Goal: Check status: Check status

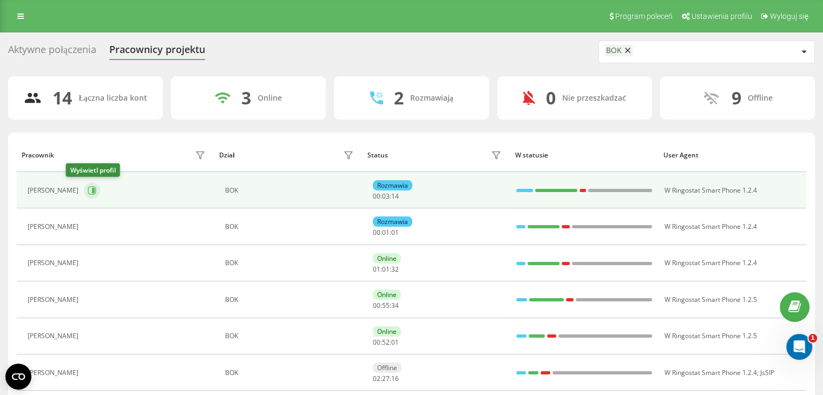
click at [88, 193] on icon at bounding box center [92, 190] width 9 height 9
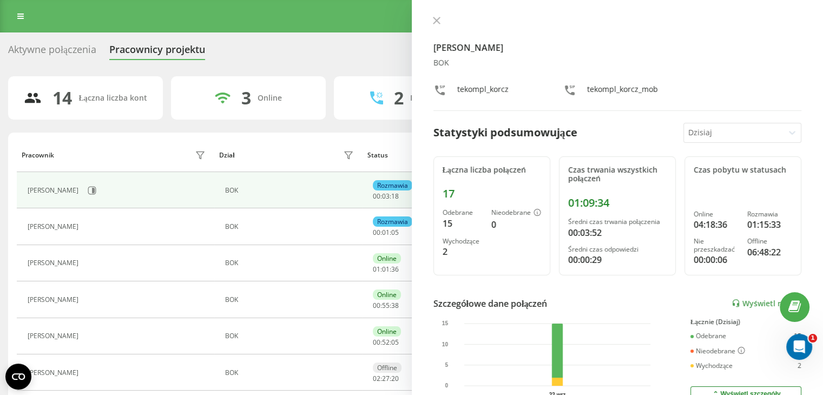
drag, startPoint x: 437, startPoint y: 22, endPoint x: 413, endPoint y: 29, distance: 24.7
click at [435, 23] on icon at bounding box center [437, 21] width 8 height 8
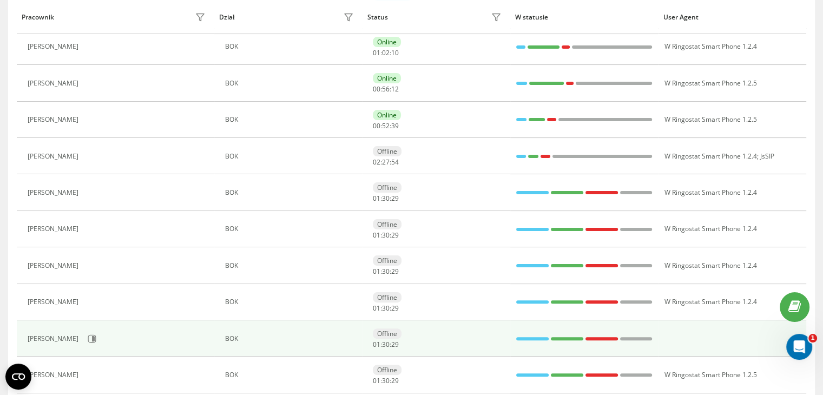
scroll to position [326, 0]
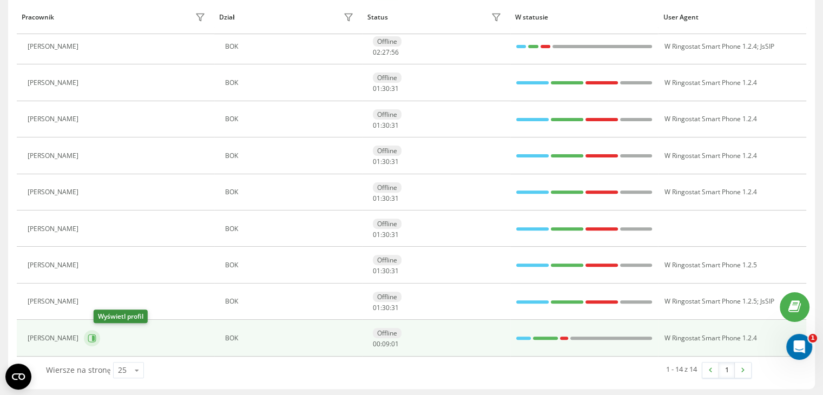
click at [96, 335] on icon at bounding box center [92, 338] width 9 height 9
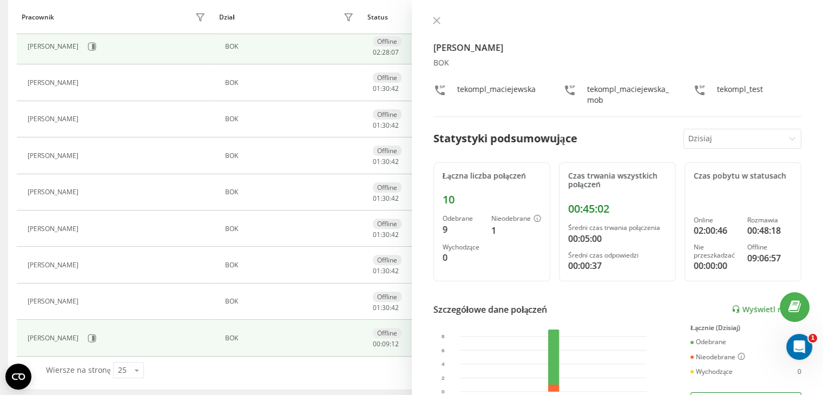
drag, startPoint x: 440, startPoint y: 23, endPoint x: 316, endPoint y: 36, distance: 124.6
click at [440, 23] on button at bounding box center [437, 21] width 14 height 10
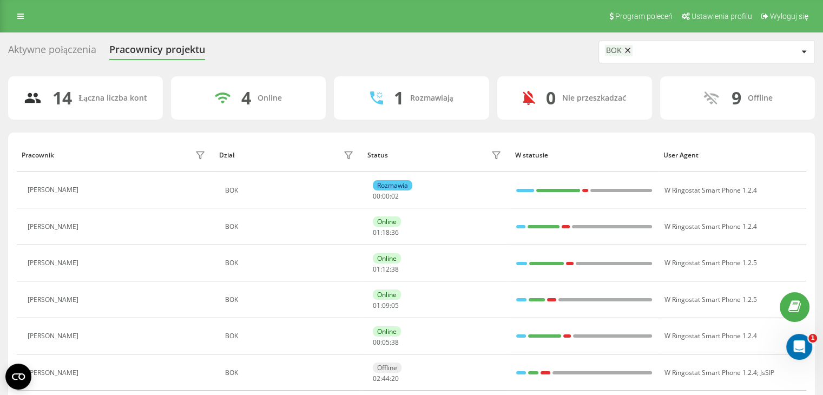
scroll to position [326, 0]
